Goal: Task Accomplishment & Management: Complete application form

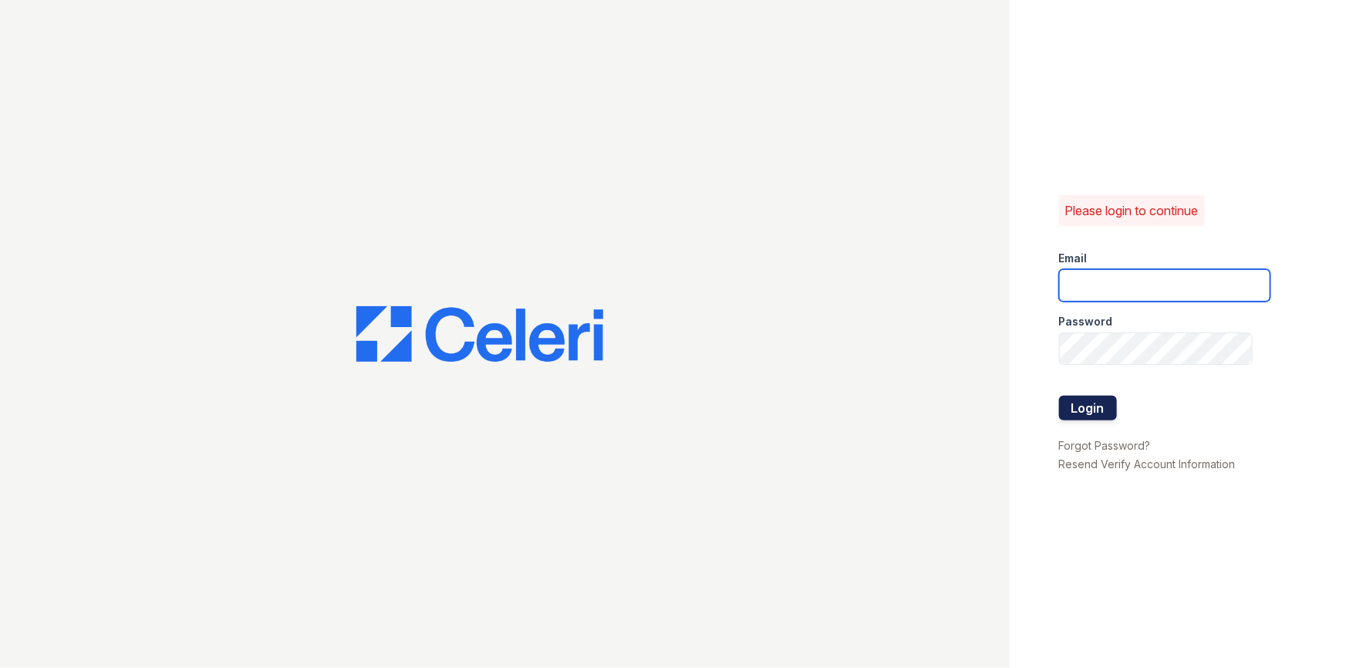
type input "[PERSON_NAME][EMAIL_ADDRESS][DOMAIN_NAME]"
click at [1088, 407] on button "Login" at bounding box center [1088, 408] width 58 height 25
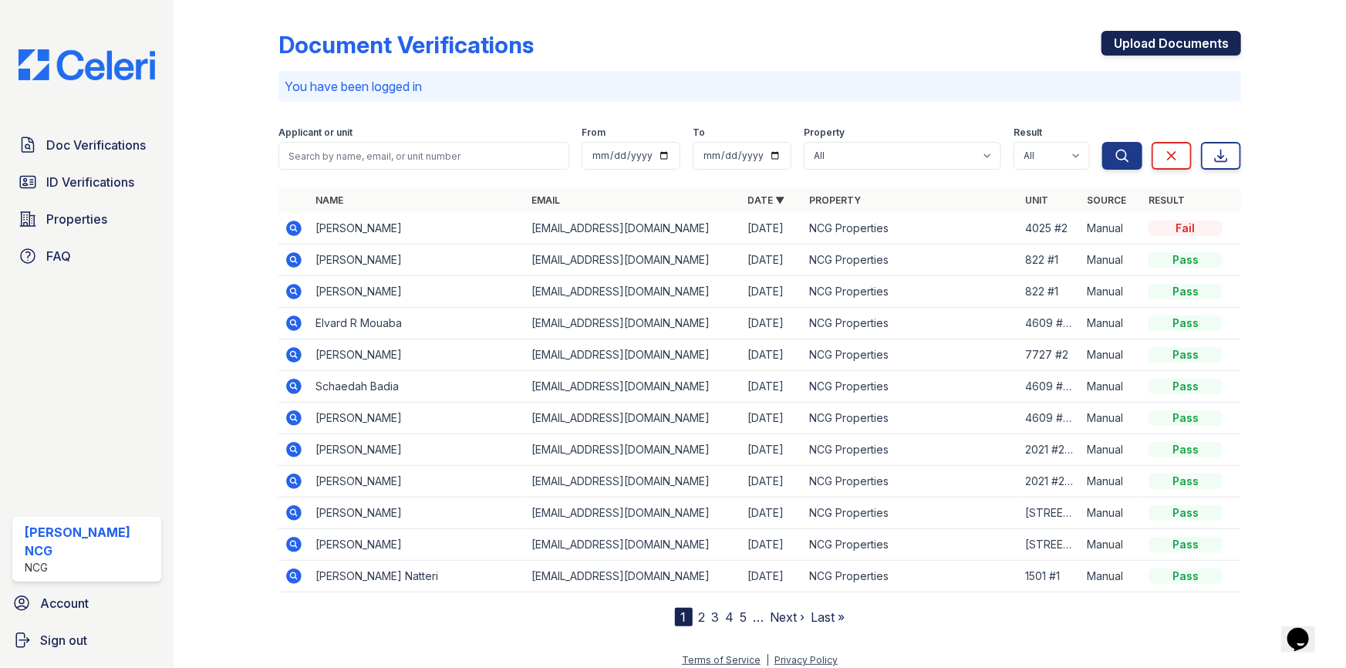
click at [1134, 41] on link "Upload Documents" at bounding box center [1171, 43] width 140 height 25
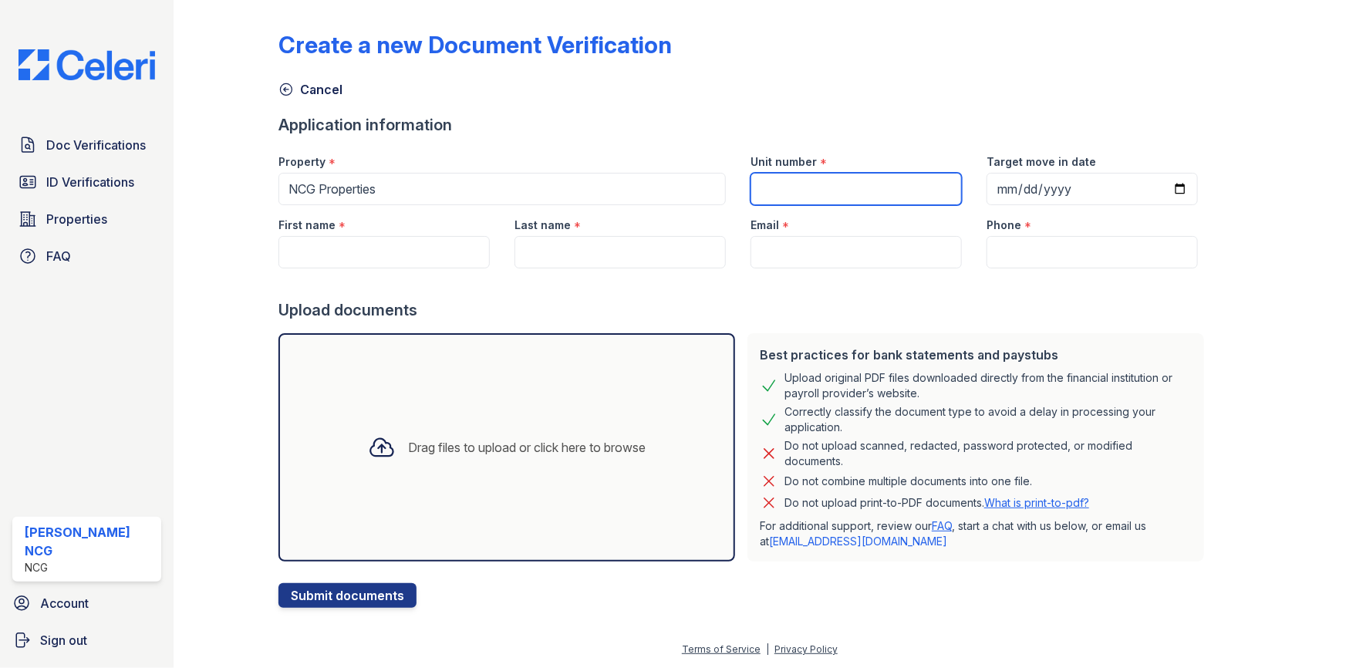
click at [824, 184] on input "Unit number" at bounding box center [855, 189] width 211 height 32
type input "4501 Maple 2S"
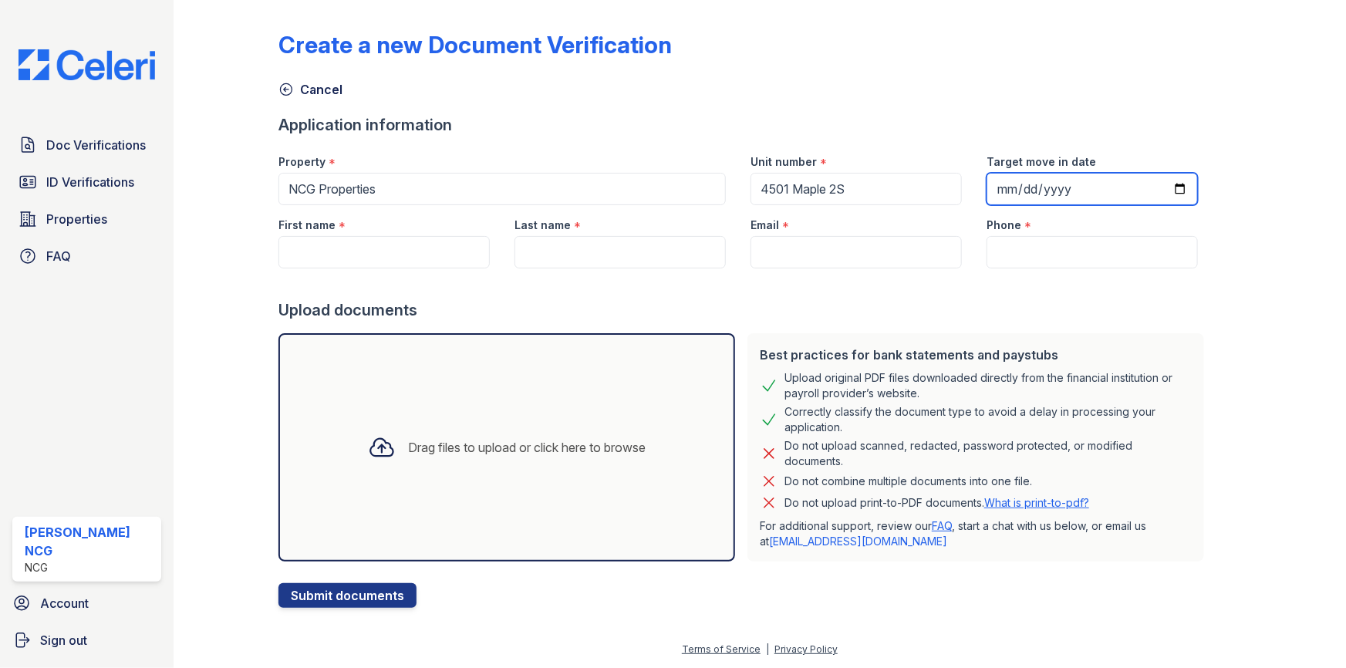
click at [989, 186] on input "Target move in date" at bounding box center [1091, 189] width 211 height 32
type input "[DATE]"
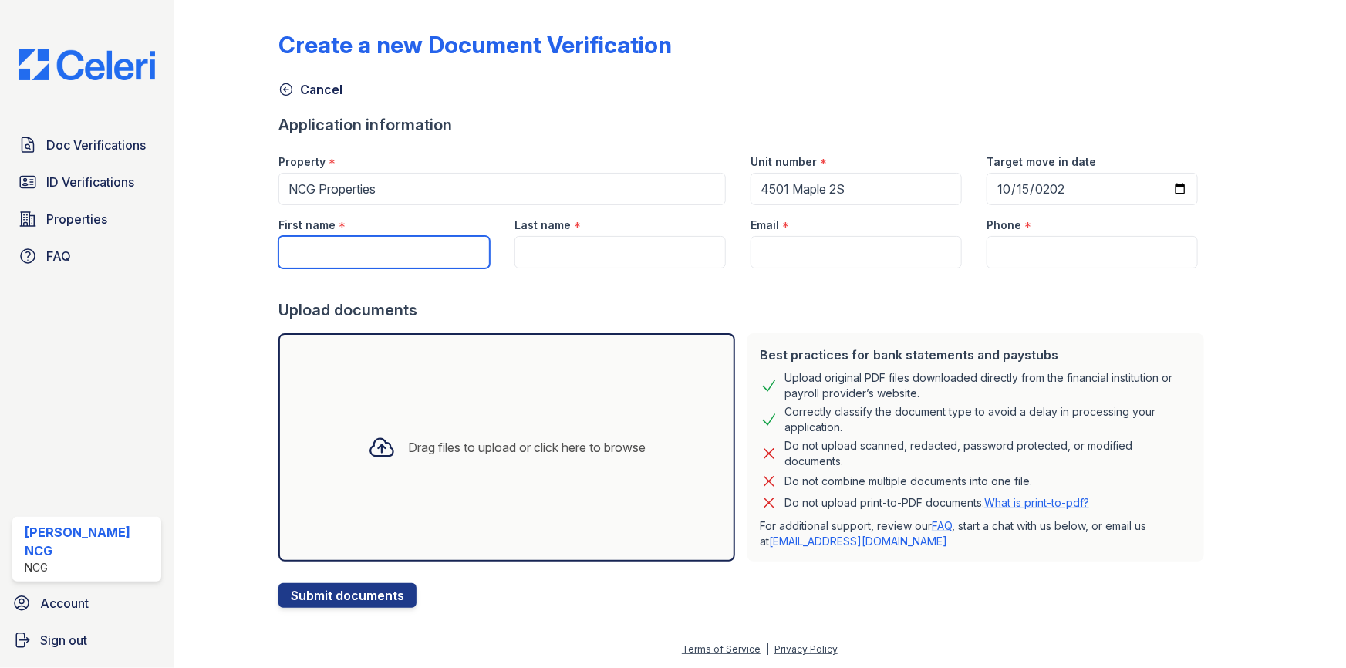
click at [351, 250] on input "First name" at bounding box center [383, 252] width 211 height 32
type input "[PERSON_NAME]"
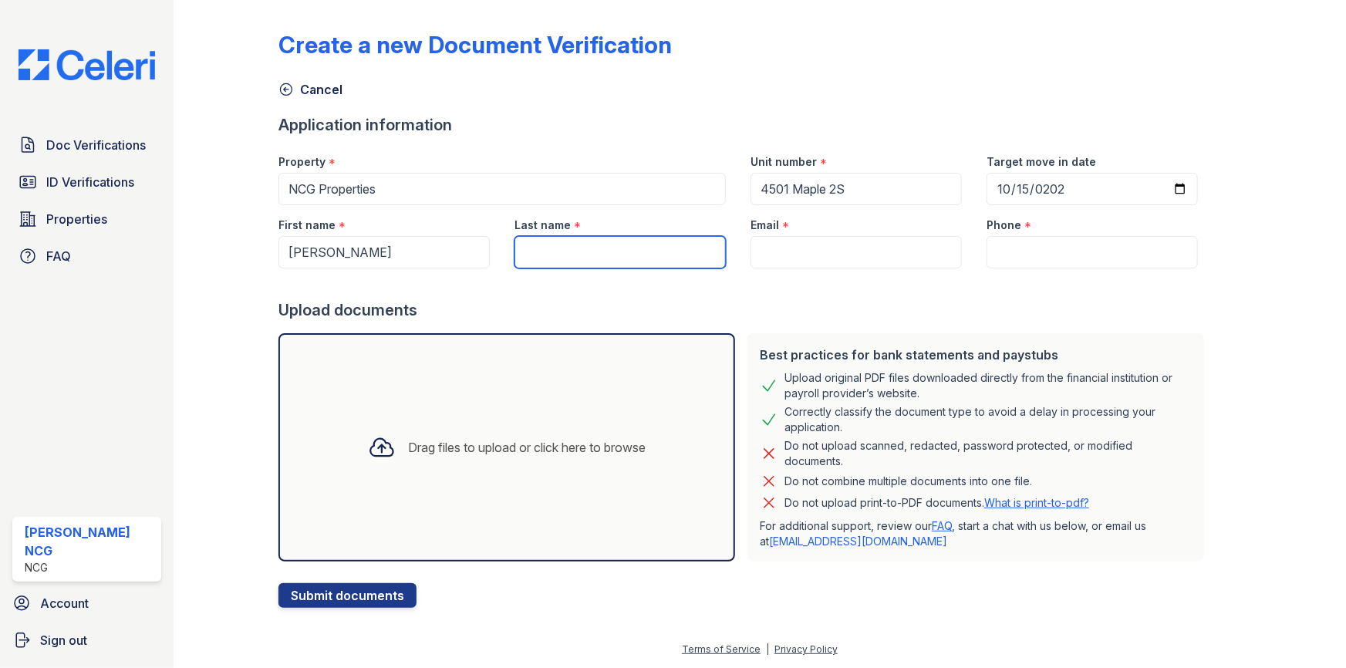
click at [561, 253] on input "Last name" at bounding box center [619, 252] width 211 height 32
type input "[PERSON_NAME]"
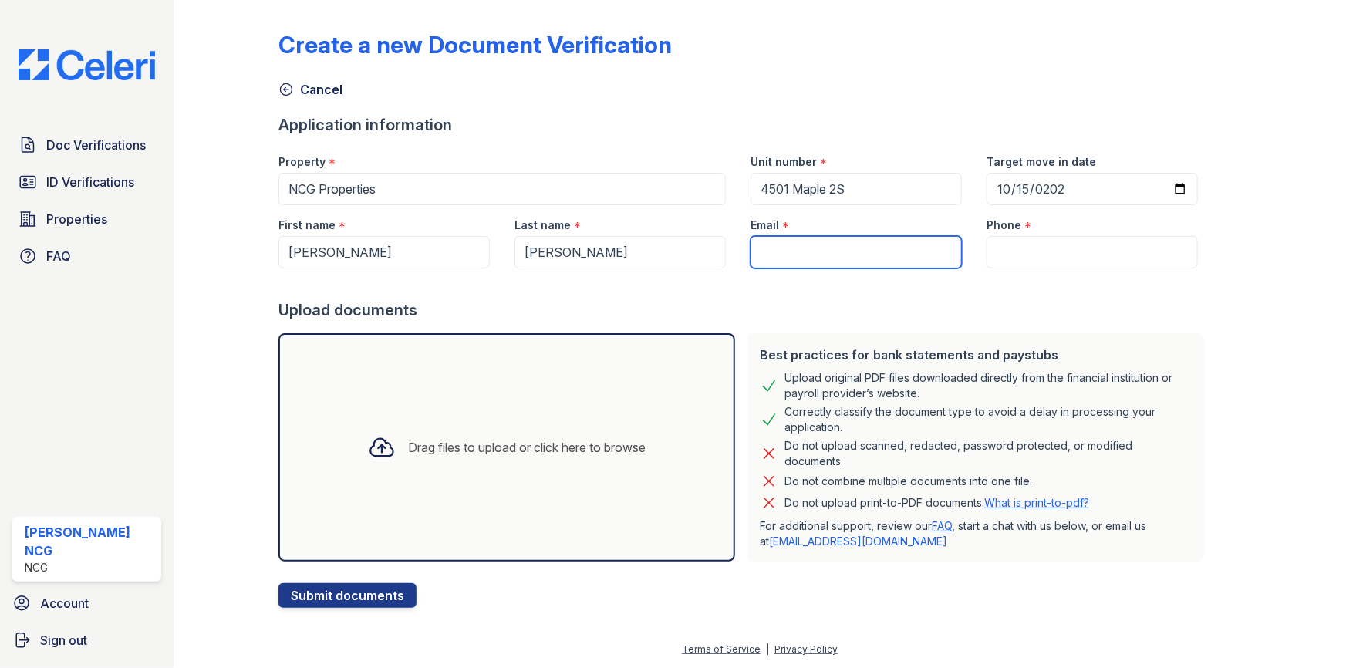
click at [825, 246] on input "Email" at bounding box center [855, 252] width 211 height 32
paste input "[EMAIL_ADDRESS][DOMAIN_NAME]"
type input "[EMAIL_ADDRESS][DOMAIN_NAME]"
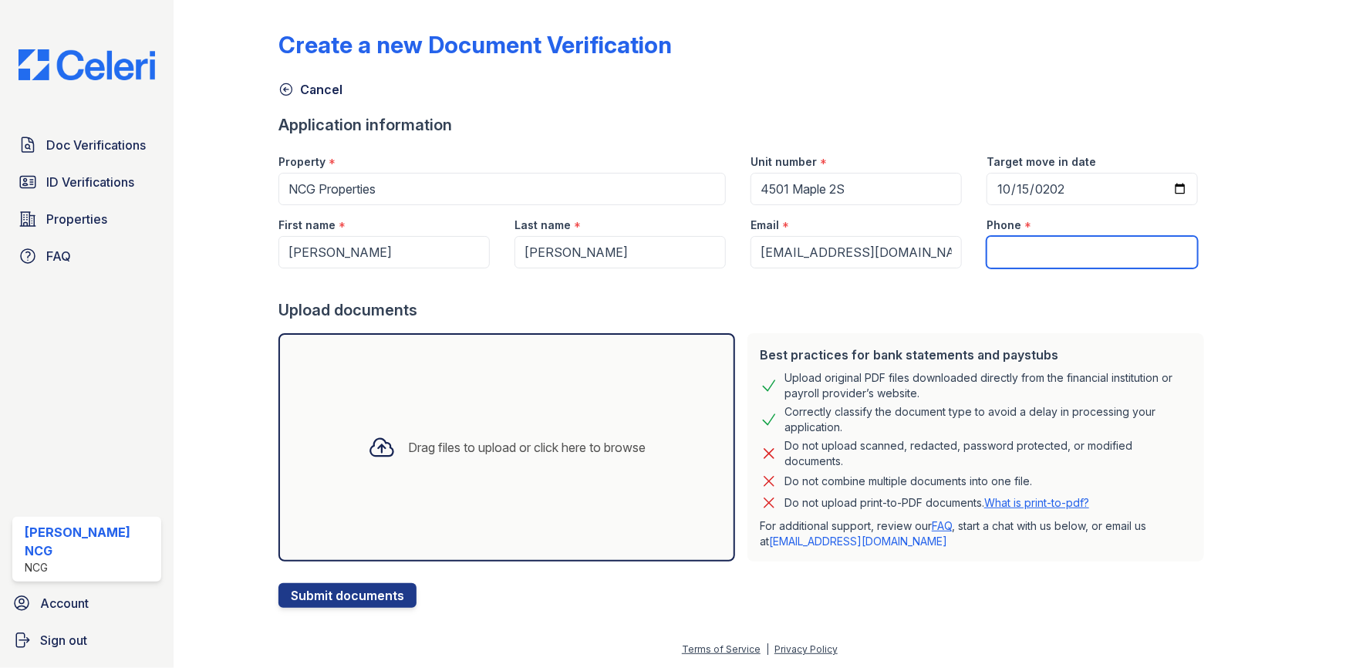
click at [1017, 245] on input "Phone" at bounding box center [1091, 252] width 211 height 32
paste input "[PHONE_NUMBER]"
type input "[PHONE_NUMBER]"
drag, startPoint x: 941, startPoint y: 309, endPoint x: 930, endPoint y: 288, distance: 22.8
click at [941, 309] on div "Upload documents" at bounding box center [744, 310] width 932 height 22
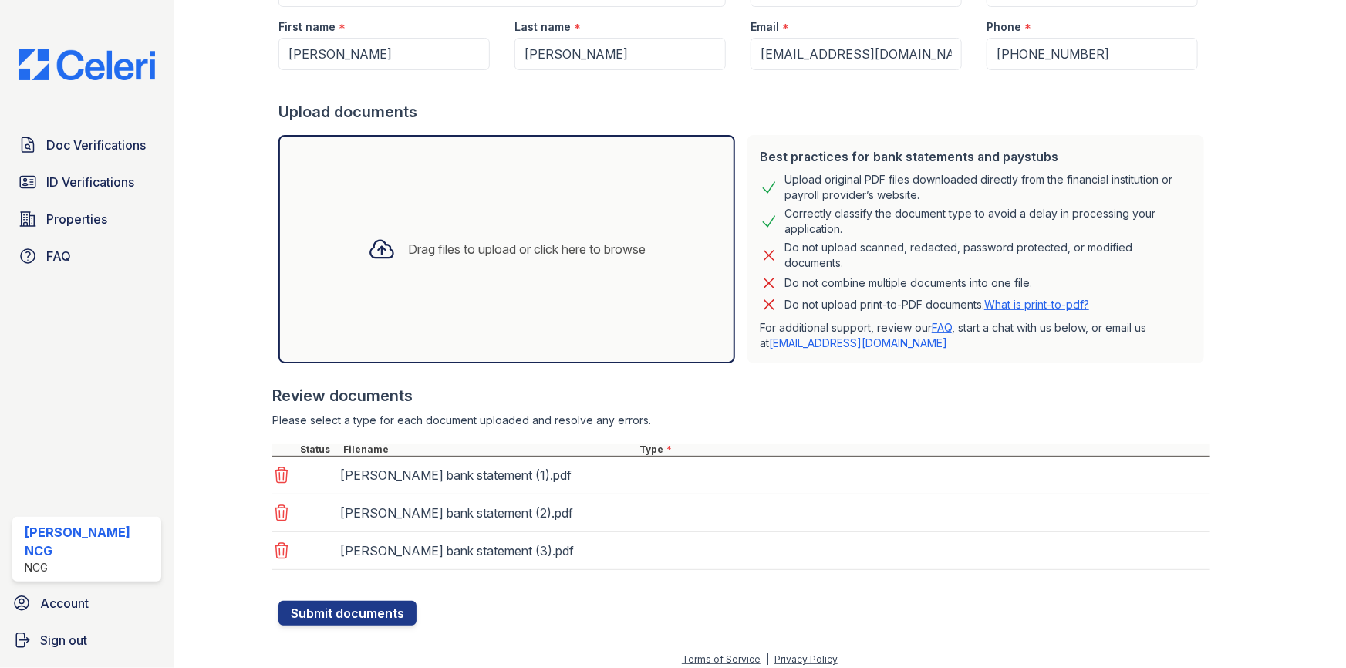
scroll to position [207, 0]
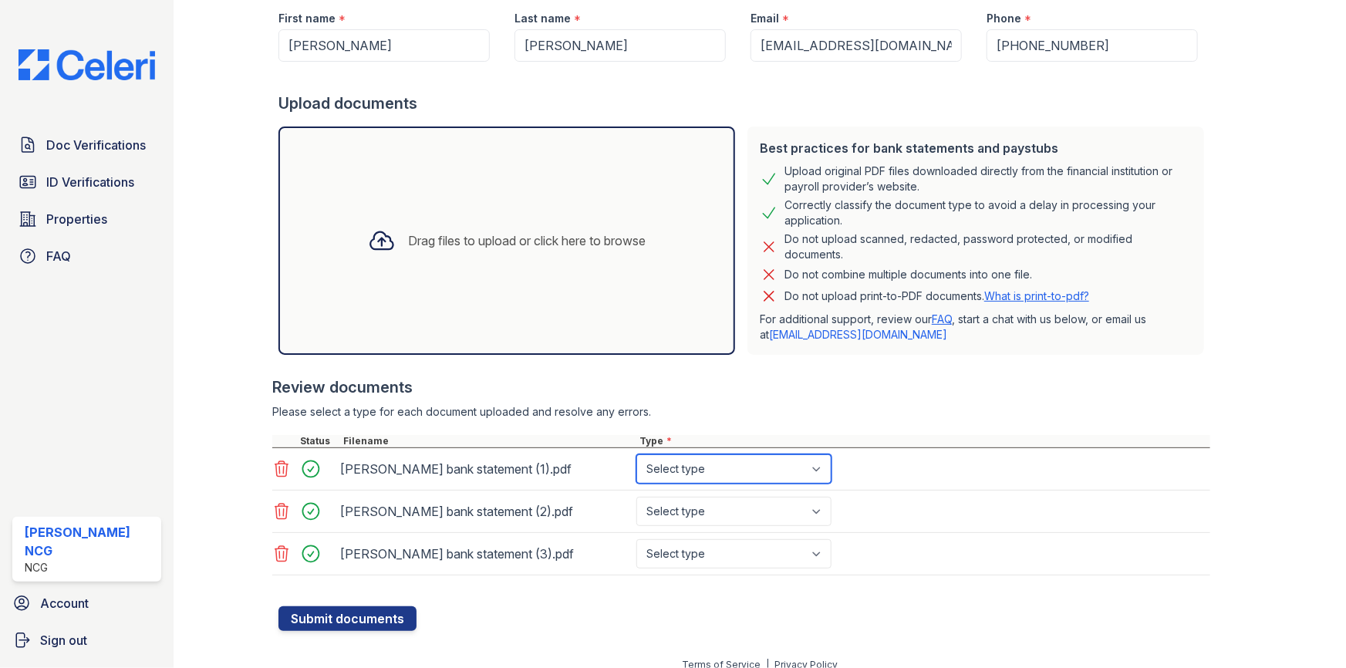
click at [808, 474] on select "Select type Paystub Bank Statement Offer Letter Tax Documents Benefit Award Let…" at bounding box center [733, 468] width 195 height 29
select select "bank_statement"
click at [636, 454] on select "Select type Paystub Bank Statement Offer Letter Tax Documents Benefit Award Let…" at bounding box center [733, 468] width 195 height 29
click at [722, 515] on select "Select type Paystub Bank Statement Offer Letter Tax Documents Benefit Award Let…" at bounding box center [733, 511] width 195 height 29
select select "bank_statement"
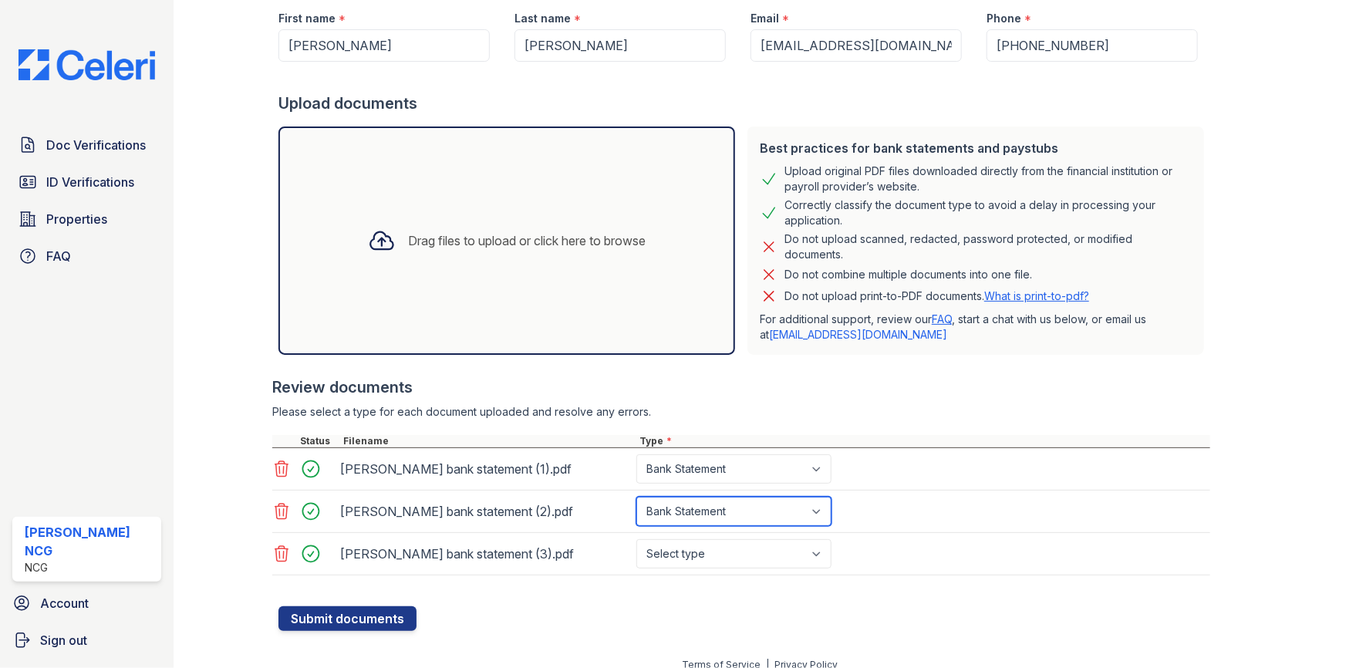
click at [636, 497] on select "Select type Paystub Bank Statement Offer Letter Tax Documents Benefit Award Let…" at bounding box center [733, 511] width 195 height 29
click at [699, 549] on select "Select type Paystub Bank Statement Offer Letter Tax Documents Benefit Award Let…" at bounding box center [733, 553] width 195 height 29
select select "bank_statement"
click at [636, 539] on select "Select type Paystub Bank Statement Offer Letter Tax Documents Benefit Award Let…" at bounding box center [733, 553] width 195 height 29
click at [657, 625] on form "Application information Property * NCG Properties Unit number * 4501 Maple 2S T…" at bounding box center [744, 268] width 932 height 723
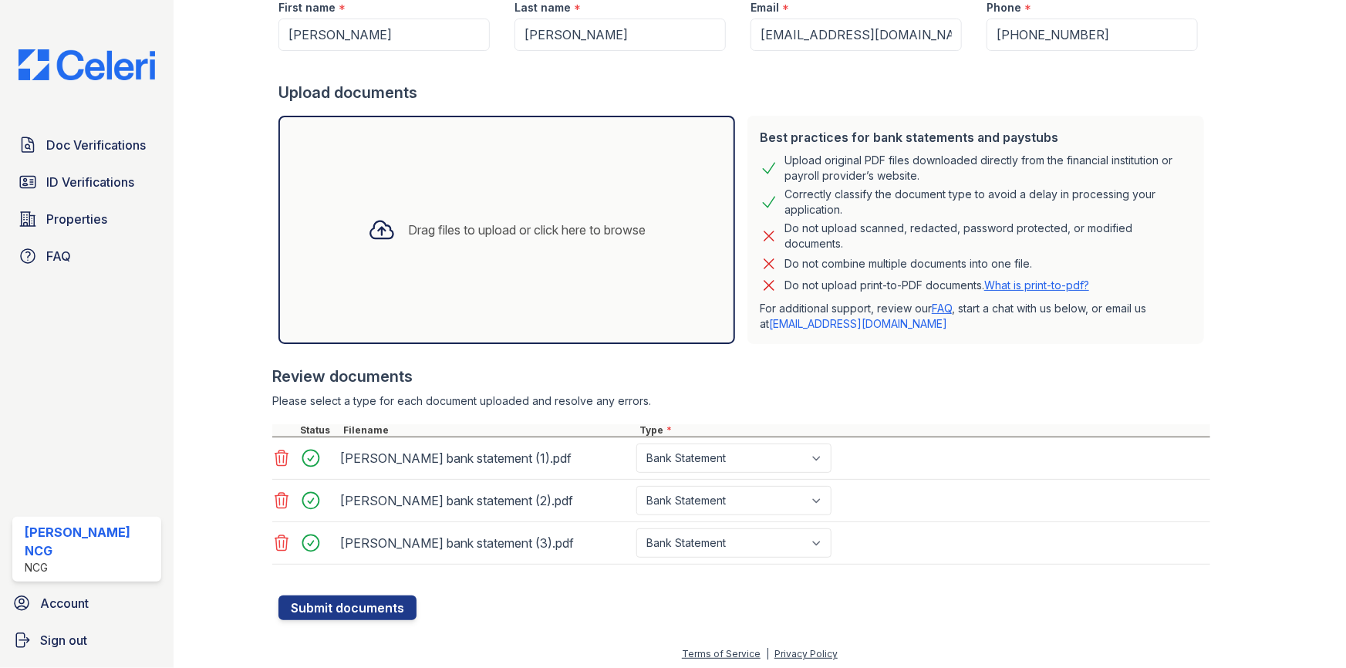
scroll to position [221, 0]
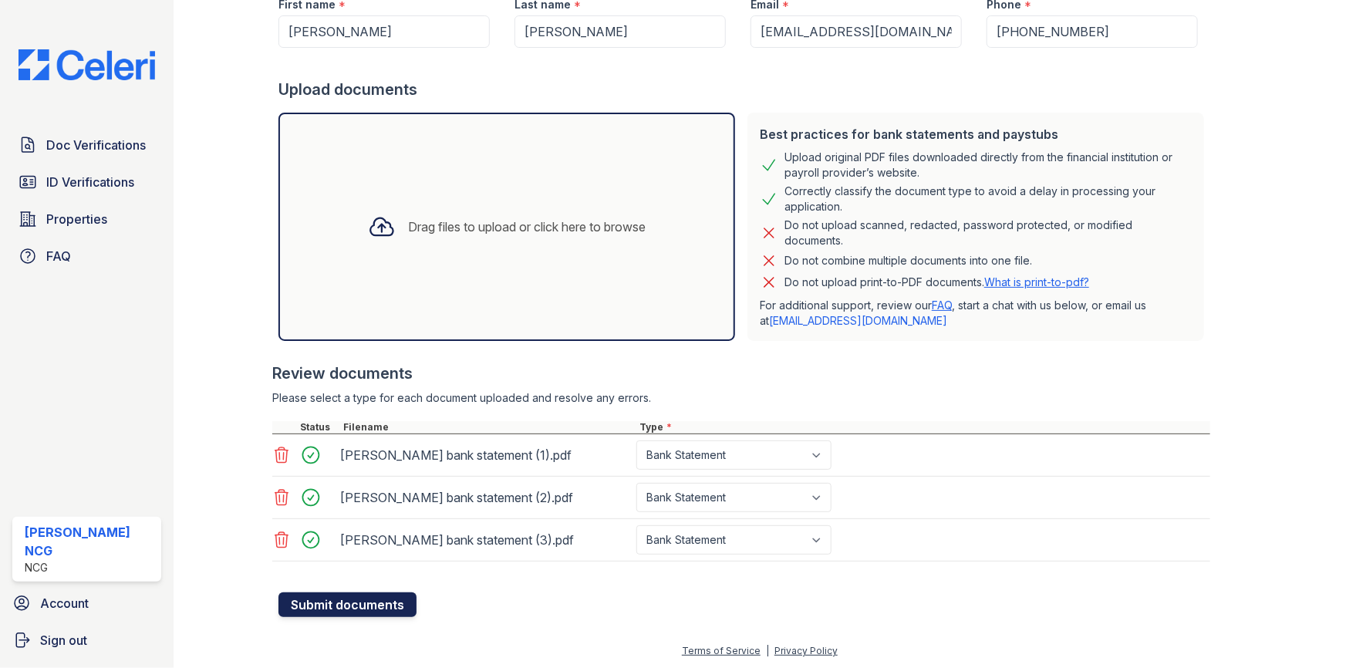
click at [363, 609] on button "Submit documents" at bounding box center [347, 604] width 138 height 25
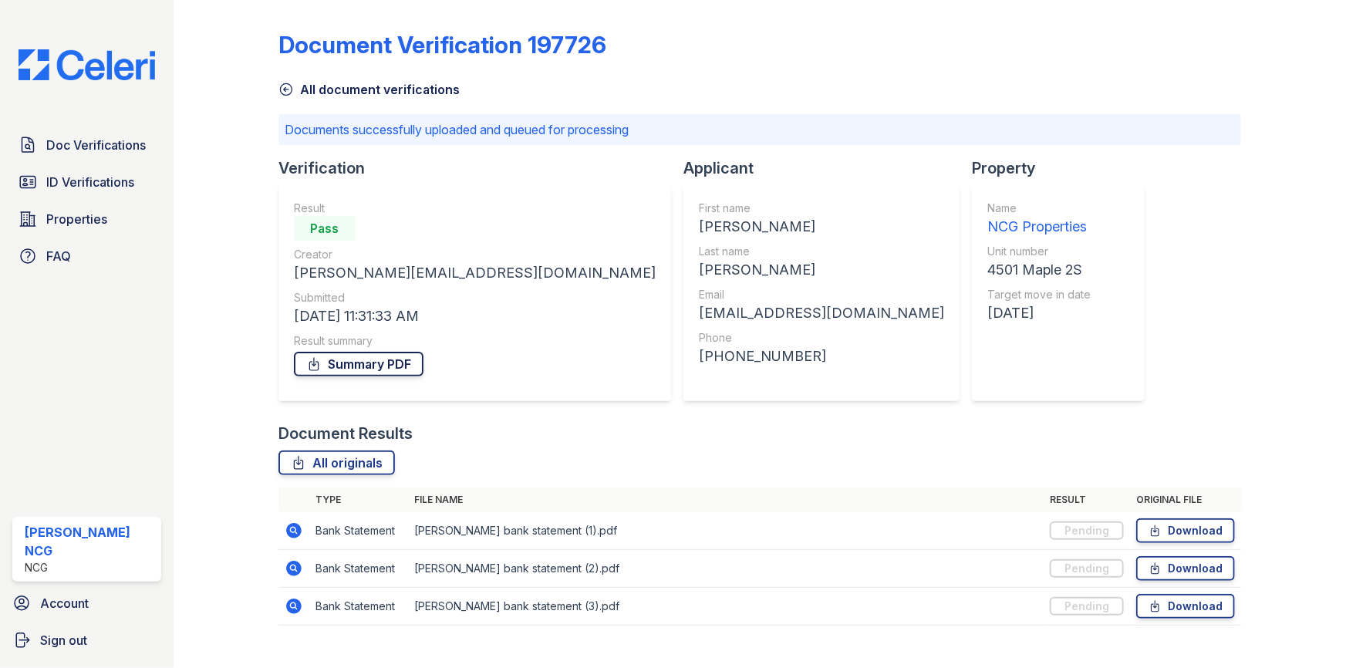
click at [376, 368] on link "Summary PDF" at bounding box center [359, 364] width 130 height 25
click at [96, 146] on span "Doc Verifications" at bounding box center [95, 145] width 99 height 19
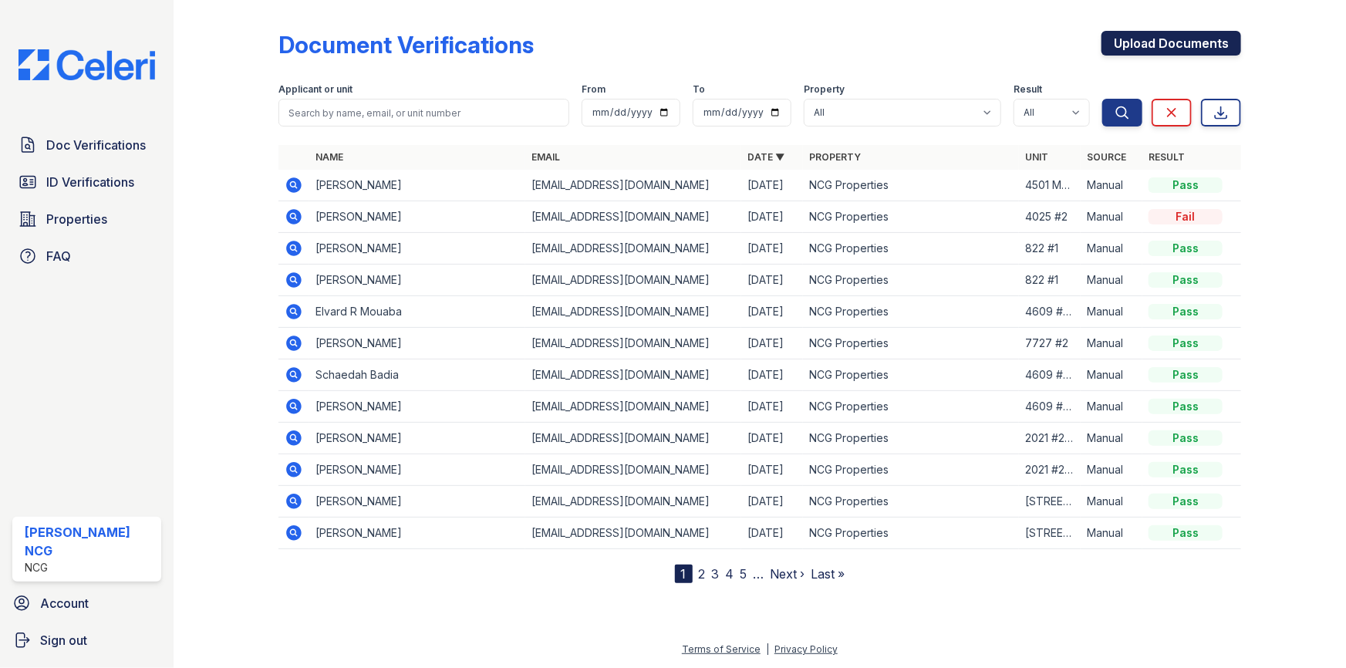
click at [1149, 39] on link "Upload Documents" at bounding box center [1171, 43] width 140 height 25
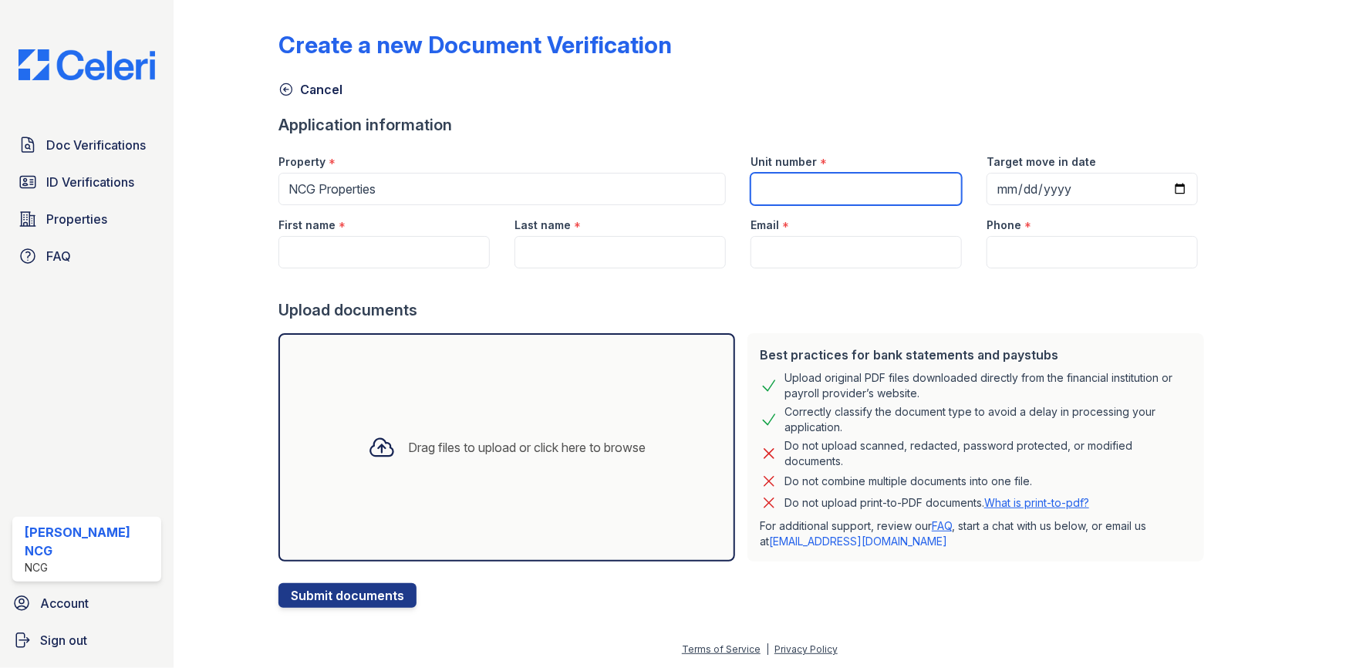
click at [821, 184] on input "Unit number" at bounding box center [855, 189] width 211 height 32
type input "4744 #3W"
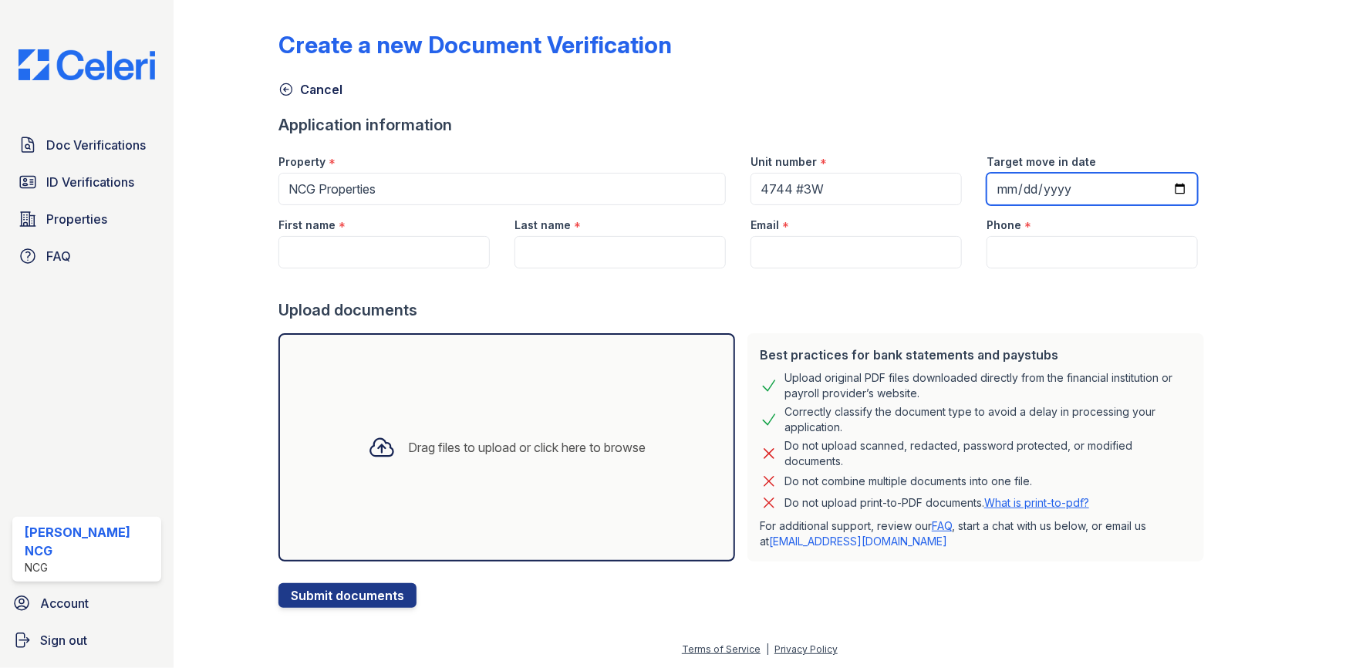
click at [990, 187] on input "Target move in date" at bounding box center [1091, 189] width 211 height 32
type input "[DATE]"
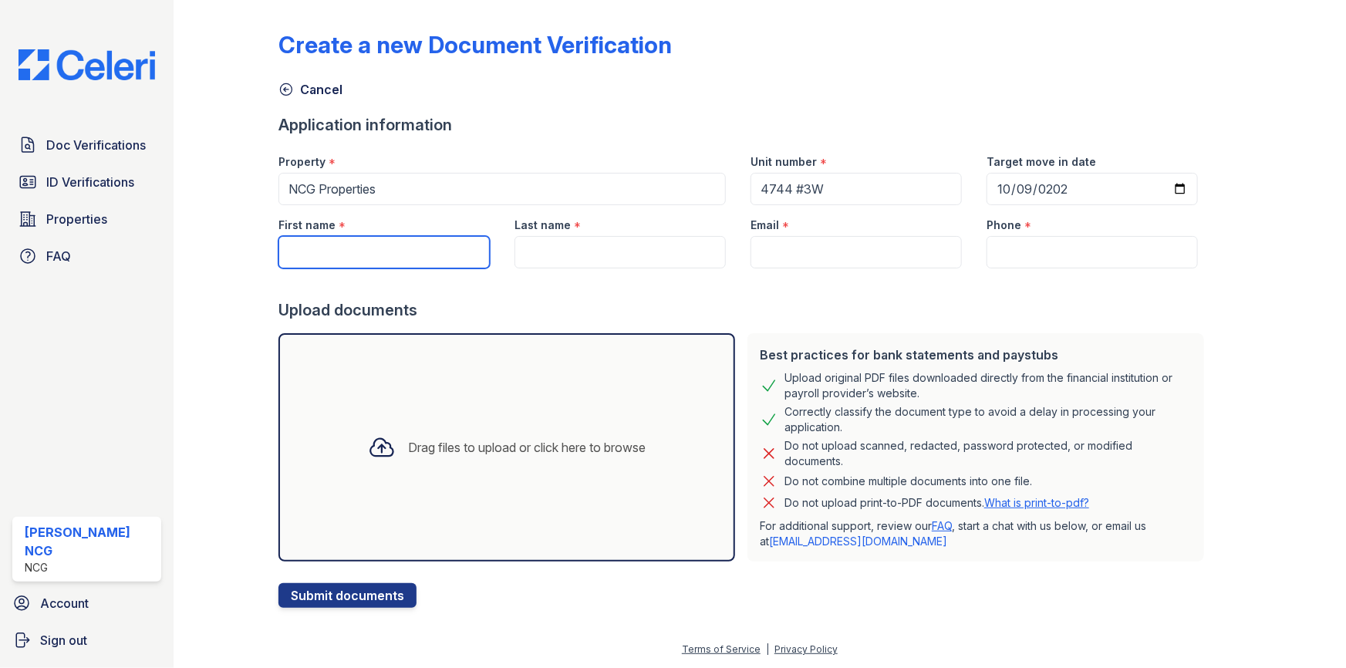
click at [436, 244] on input "First name" at bounding box center [383, 252] width 211 height 32
type input "[PERSON_NAME]"
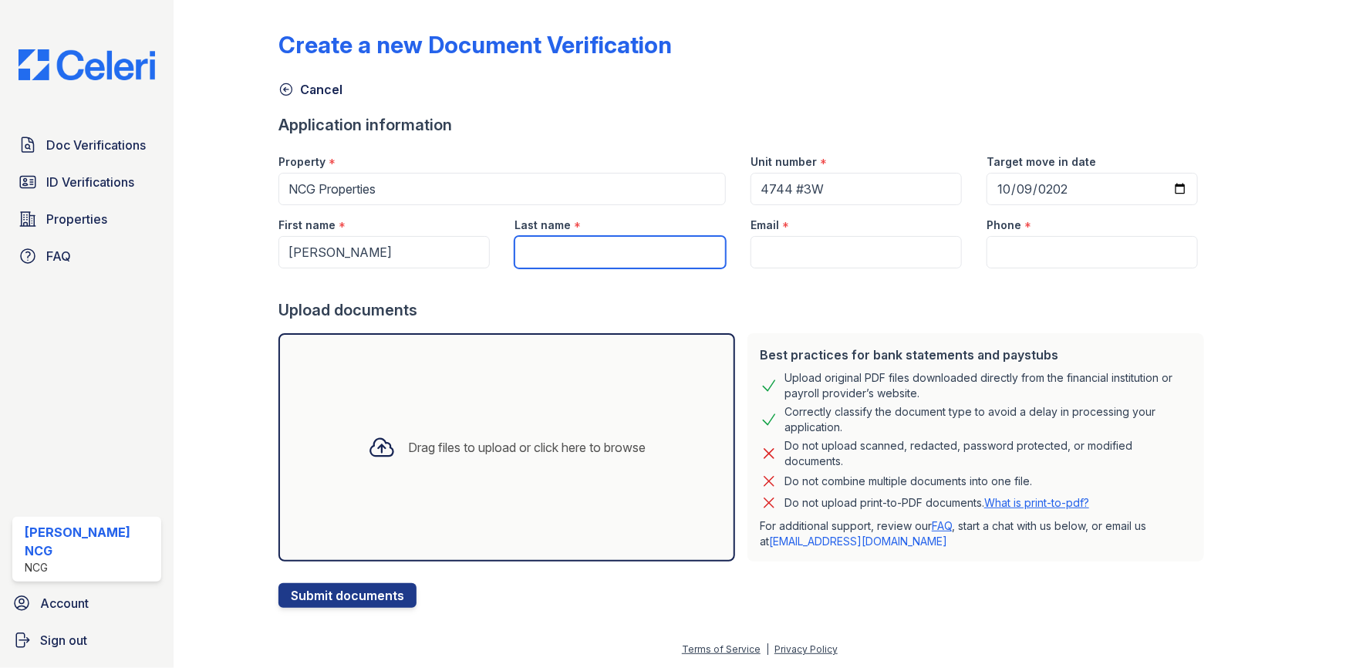
click at [654, 247] on input "Last name" at bounding box center [619, 252] width 211 height 32
paste input "[PERSON_NAME]"
type input "[PERSON_NAME]"
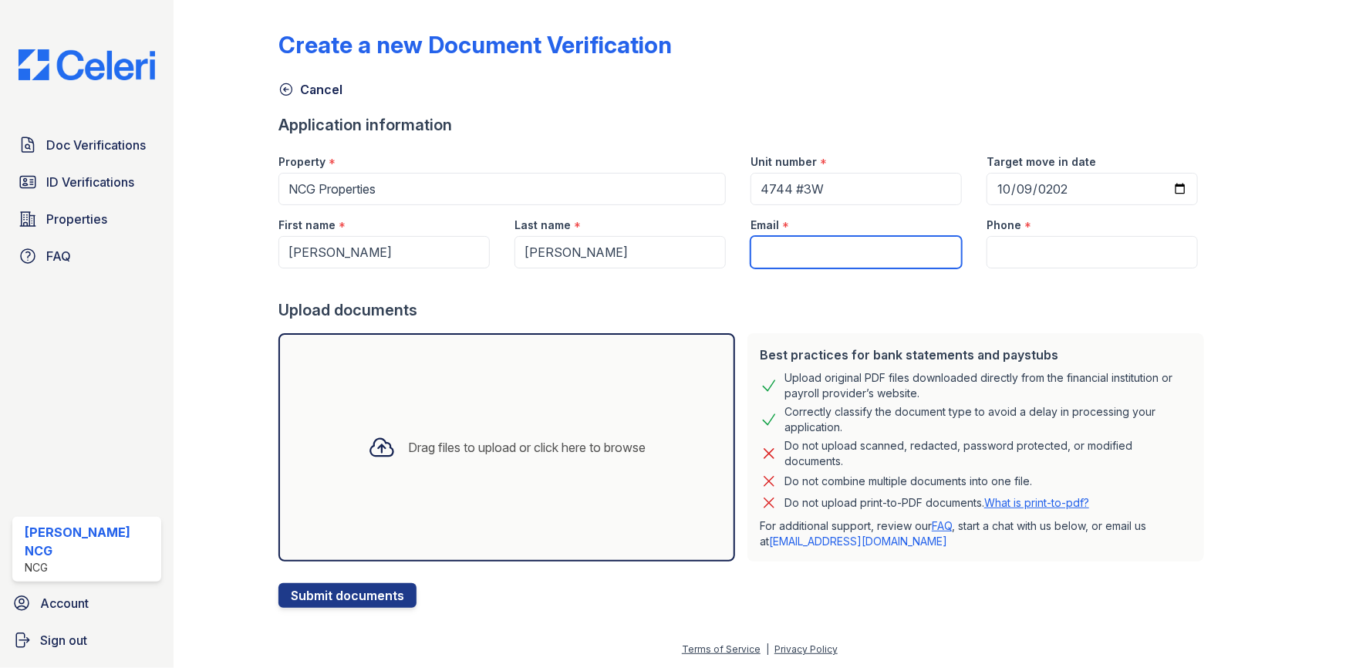
click at [804, 249] on input "Email" at bounding box center [855, 252] width 211 height 32
paste input "[EMAIL_ADDRESS][DOMAIN_NAME]"
type input "[EMAIL_ADDRESS][DOMAIN_NAME]"
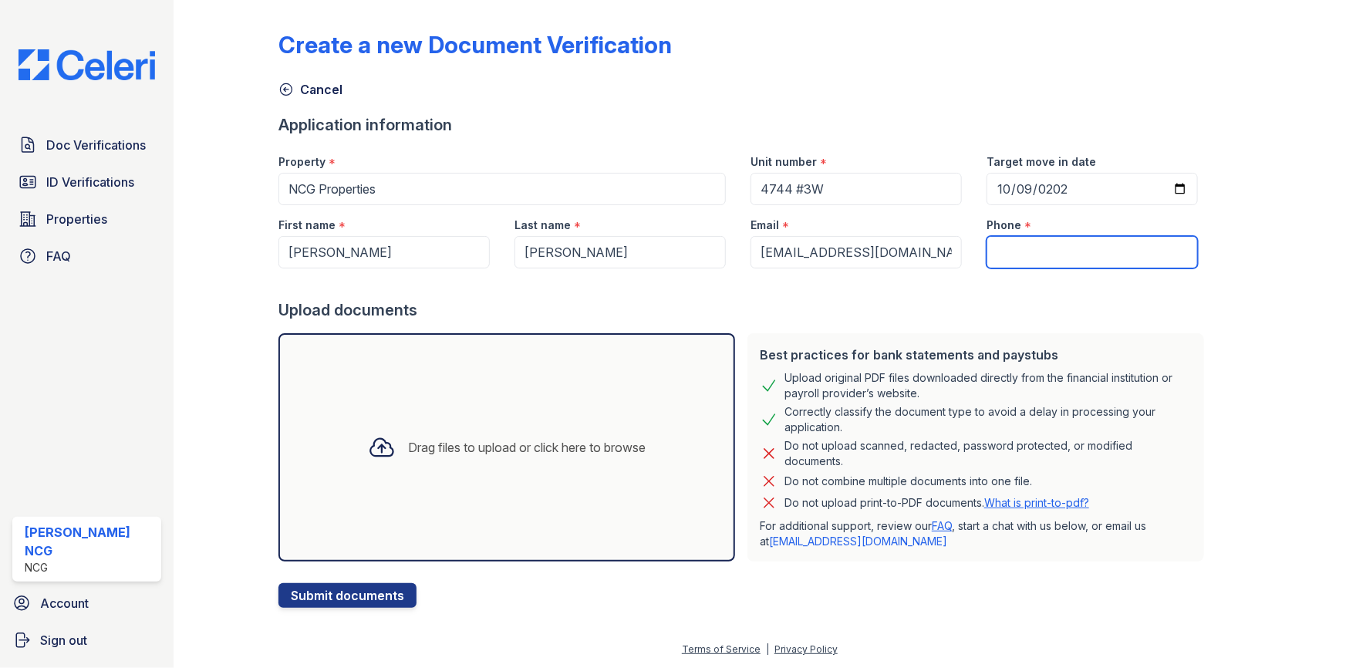
click at [996, 241] on input "Phone" at bounding box center [1091, 252] width 211 height 32
paste input "[PHONE_NUMBER]"
type input "[PHONE_NUMBER]"
click at [933, 295] on div at bounding box center [744, 283] width 932 height 31
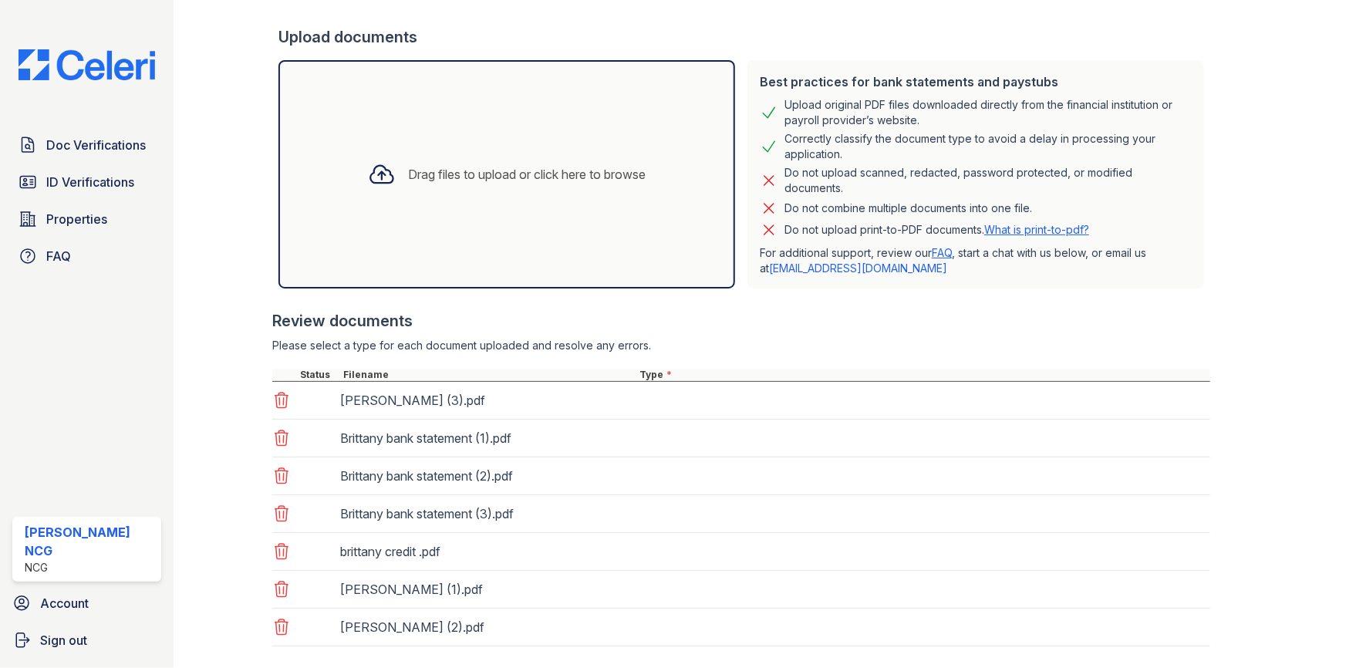
scroll to position [357, 0]
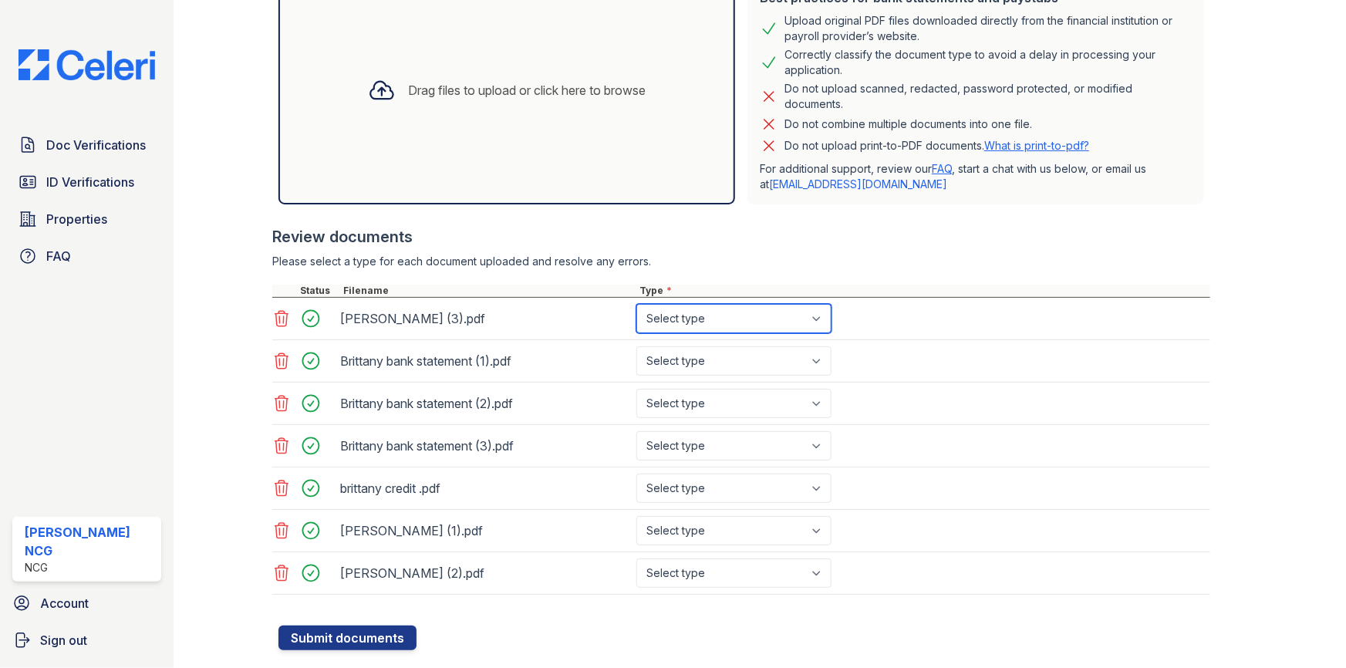
drag, startPoint x: 704, startPoint y: 308, endPoint x: 710, endPoint y: 313, distance: 8.2
click at [704, 308] on select "Select type Paystub Bank Statement Offer Letter Tax Documents Benefit Award Let…" at bounding box center [733, 318] width 195 height 29
select select "paystub"
click at [636, 304] on select "Select type Paystub Bank Statement Offer Letter Tax Documents Benefit Award Let…" at bounding box center [733, 318] width 195 height 29
click at [717, 353] on select "Select type Paystub Bank Statement Offer Letter Tax Documents Benefit Award Let…" at bounding box center [733, 360] width 195 height 29
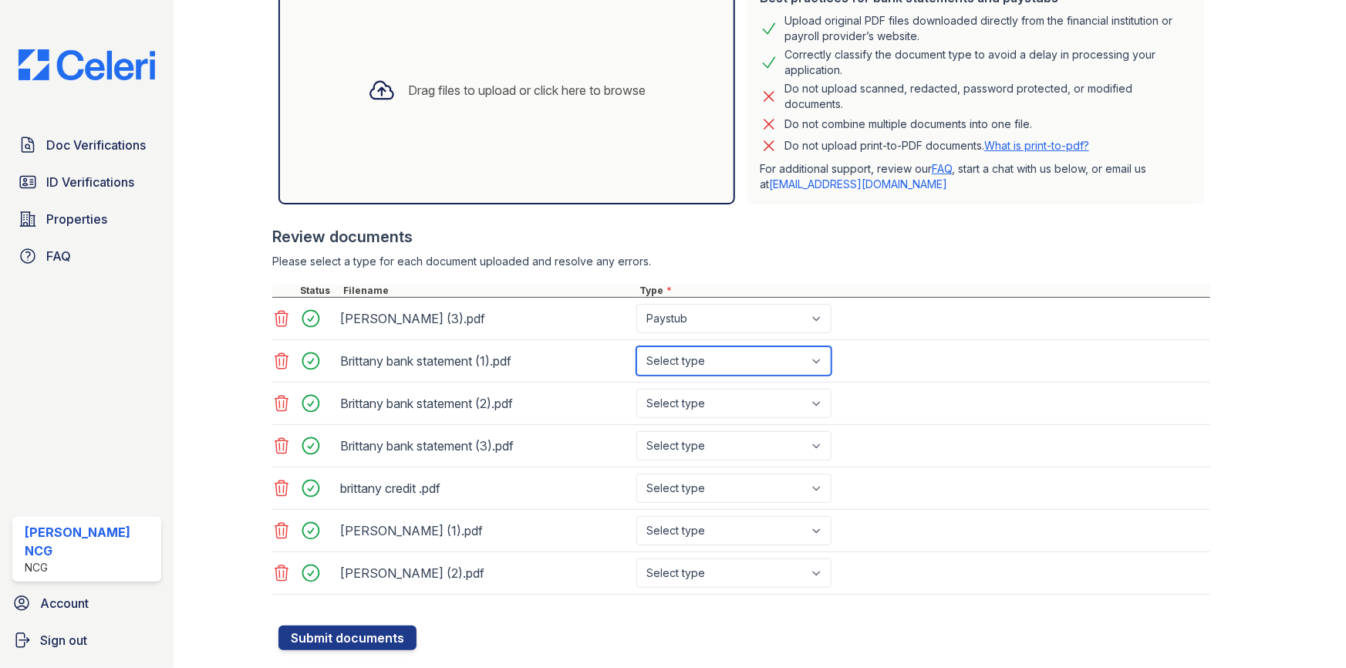
select select "bank_statement"
click at [636, 346] on select "Select type Paystub Bank Statement Offer Letter Tax Documents Benefit Award Let…" at bounding box center [733, 360] width 195 height 29
click at [696, 397] on select "Select type Paystub Bank Statement Offer Letter Tax Documents Benefit Award Let…" at bounding box center [733, 403] width 195 height 29
select select "bank_statement"
click at [636, 389] on select "Select type Paystub Bank Statement Offer Letter Tax Documents Benefit Award Let…" at bounding box center [733, 403] width 195 height 29
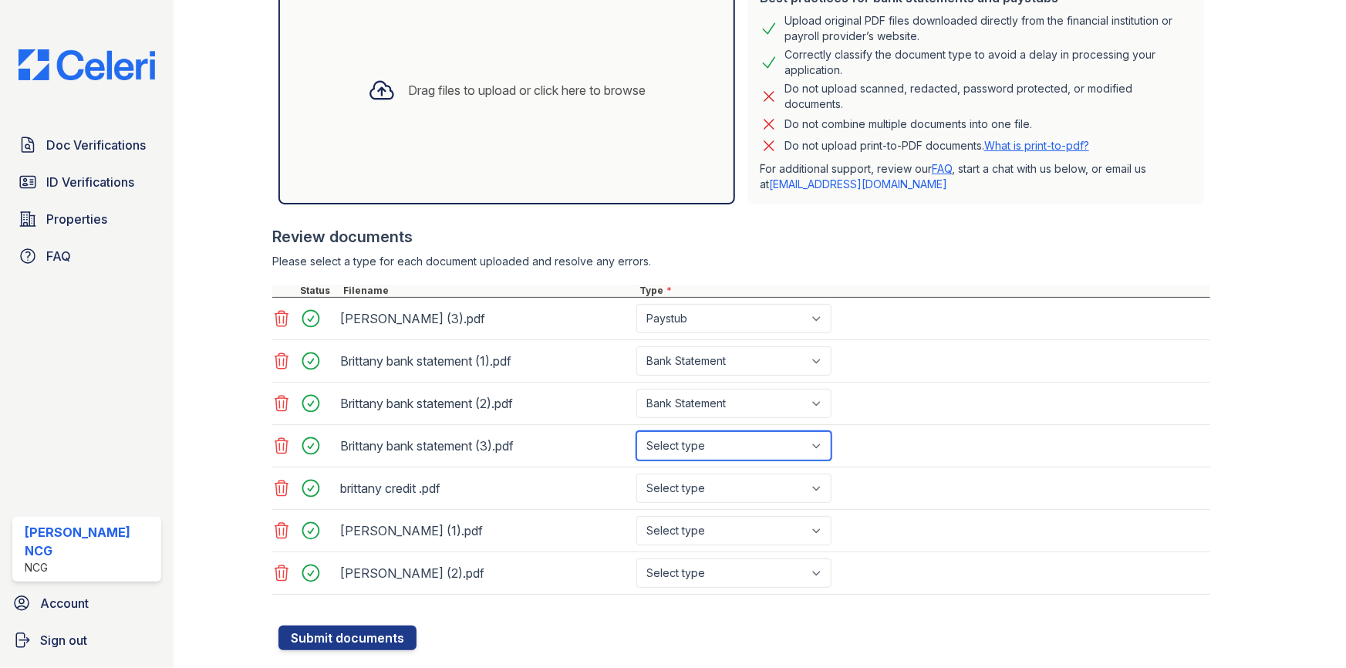
click at [676, 442] on select "Select type Paystub Bank Statement Offer Letter Tax Documents Benefit Award Let…" at bounding box center [733, 445] width 195 height 29
select select "bank_statement"
click at [636, 431] on select "Select type Paystub Bank Statement Offer Letter Tax Documents Benefit Award Let…" at bounding box center [733, 445] width 195 height 29
click at [275, 483] on icon at bounding box center [281, 487] width 13 height 15
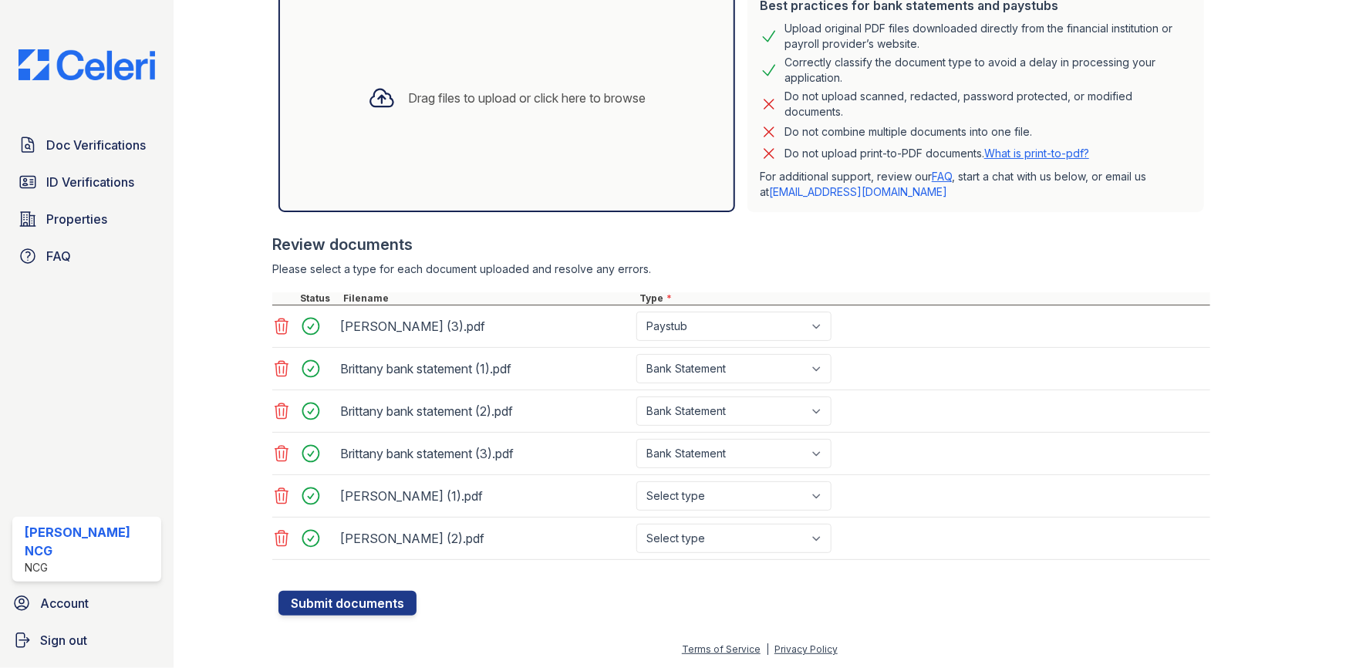
scroll to position [347, 0]
click at [674, 496] on select "Select type Paystub Bank Statement Offer Letter Tax Documents Benefit Award Let…" at bounding box center [733, 498] width 195 height 29
select select "paystub"
click at [636, 484] on select "Select type Paystub Bank Statement Offer Letter Tax Documents Benefit Award Let…" at bounding box center [733, 498] width 195 height 29
click at [693, 537] on select "Select type Paystub Bank Statement Offer Letter Tax Documents Benefit Award Let…" at bounding box center [733, 540] width 195 height 29
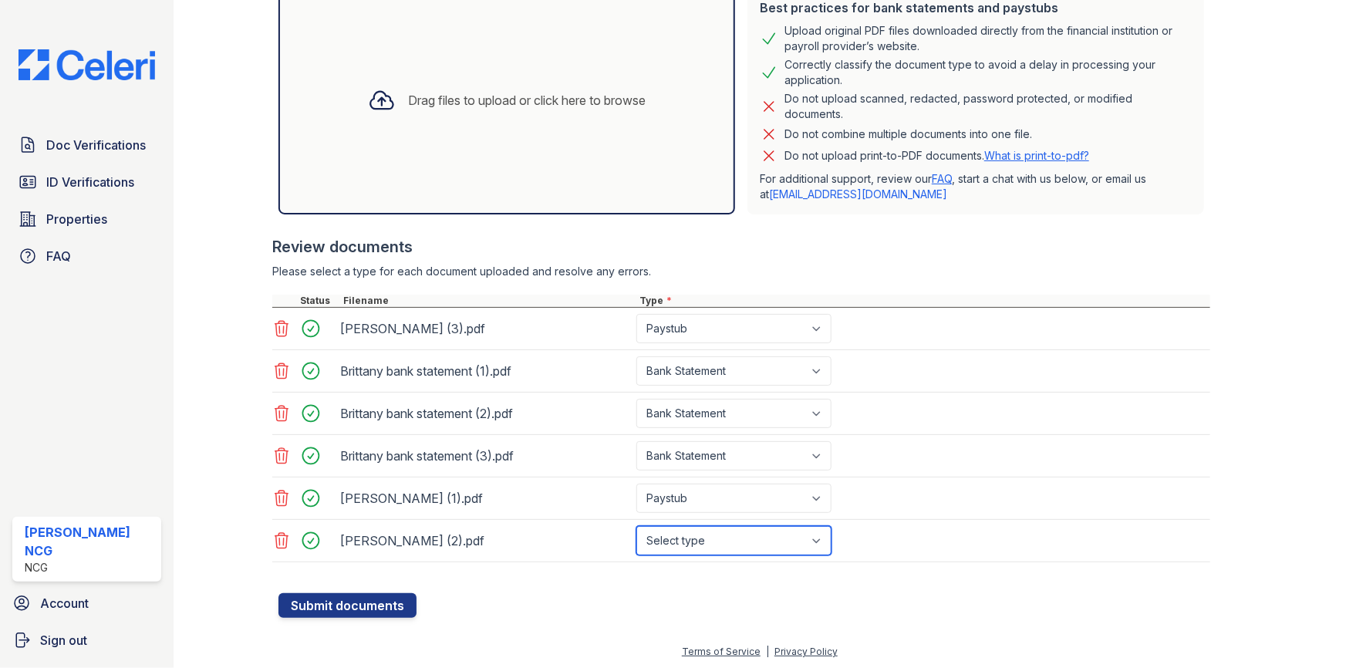
select select "paystub"
click at [636, 526] on select "Select type Paystub Bank Statement Offer Letter Tax Documents Benefit Award Let…" at bounding box center [733, 540] width 195 height 29
click at [620, 592] on form "Application information Property * NCG Properties Unit number * 4744 #3W Target…" at bounding box center [744, 192] width 932 height 851
click at [369, 603] on button "Submit documents" at bounding box center [347, 605] width 138 height 25
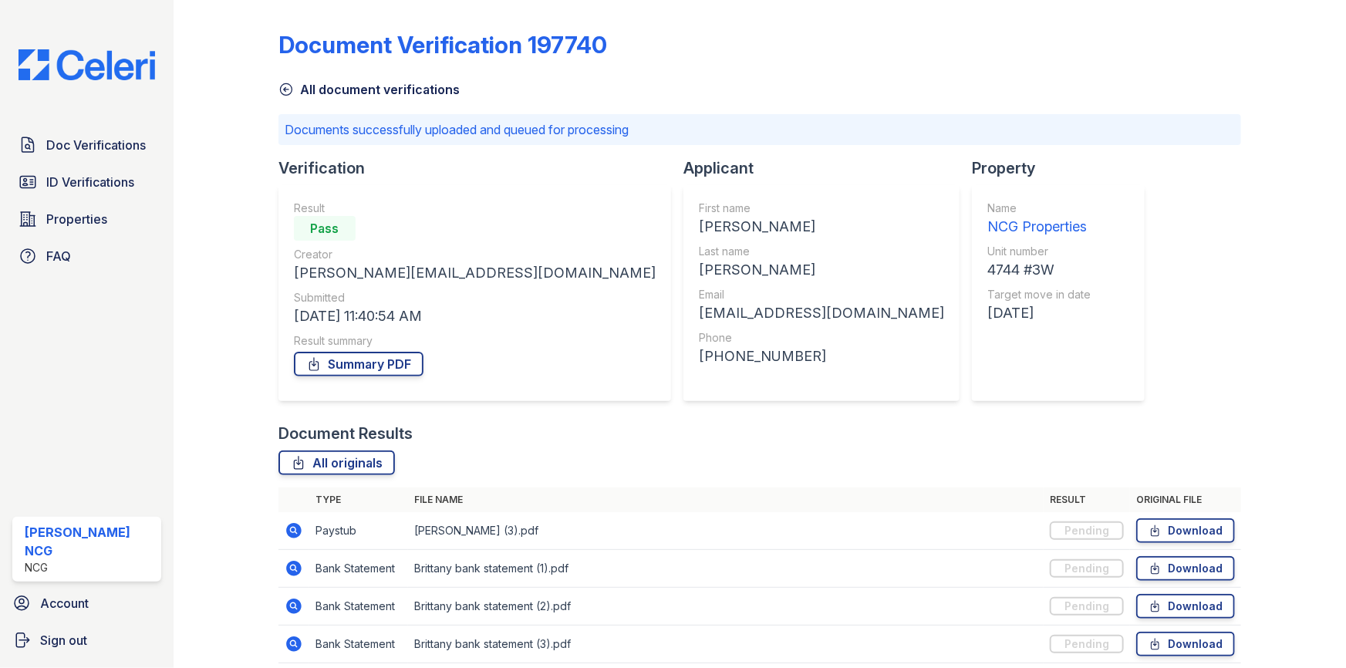
click at [229, 82] on div at bounding box center [238, 380] width 80 height 748
click at [82, 143] on span "Doc Verifications" at bounding box center [95, 145] width 99 height 19
